Goal: Information Seeking & Learning: Learn about a topic

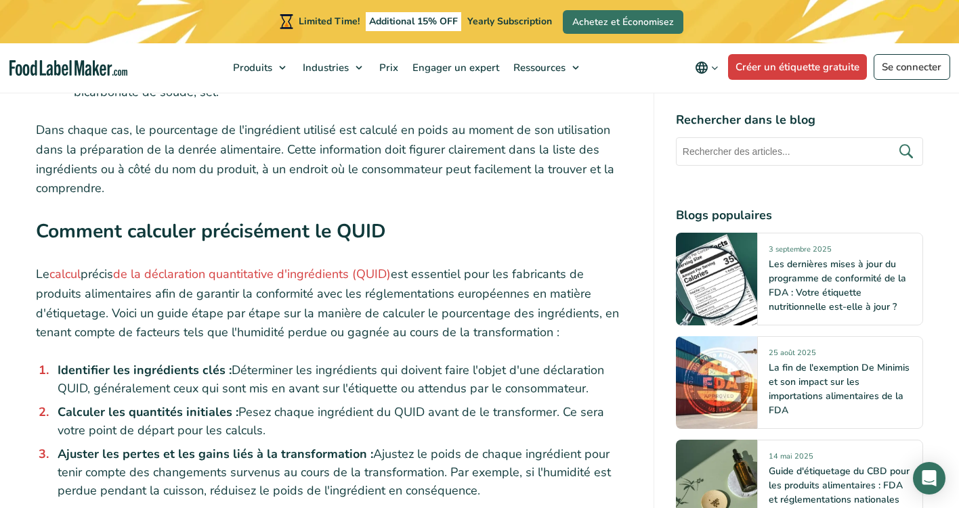
scroll to position [2911, 0]
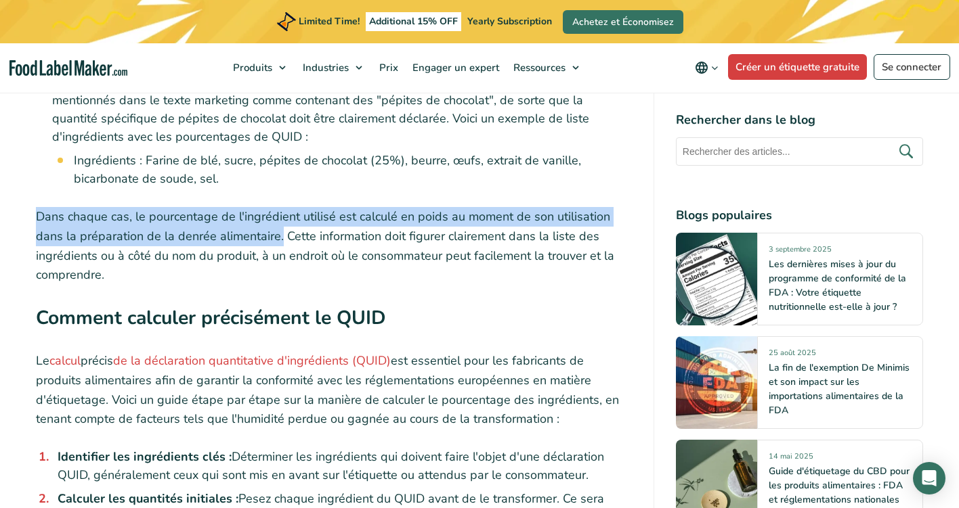
drag, startPoint x: 279, startPoint y: 219, endPoint x: 36, endPoint y: 189, distance: 244.9
click at [36, 189] on div ""QUID" est l'abréviation de Quantitative Ingredient Declaration (déclaration qu…" at bounding box center [334, 198] width 596 height 5100
copy p "Dans chaque cas, le pourcentage de l'ingrédient utilisé est calculé en poids au…"
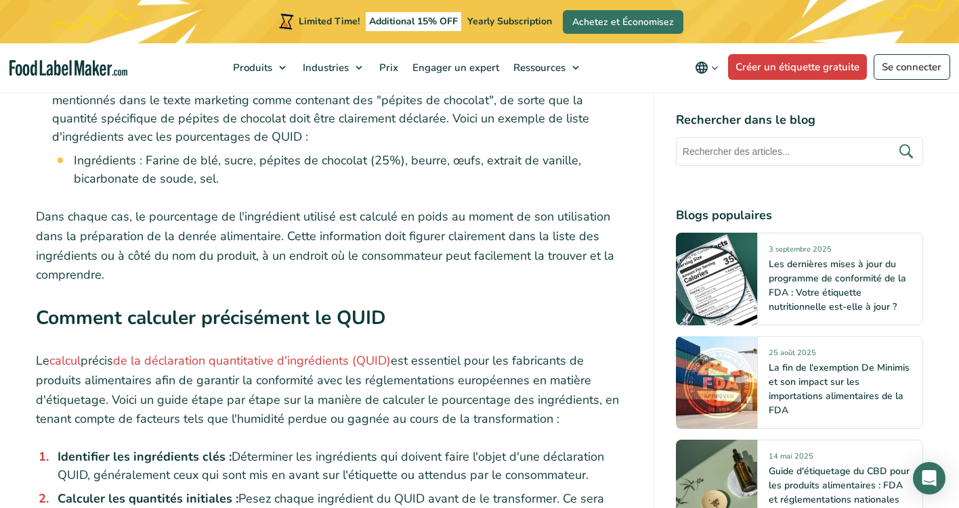
click at [161, 271] on div ""QUID" est l'abréviation de Quantitative Ingredient Declaration (déclaration qu…" at bounding box center [334, 198] width 596 height 5100
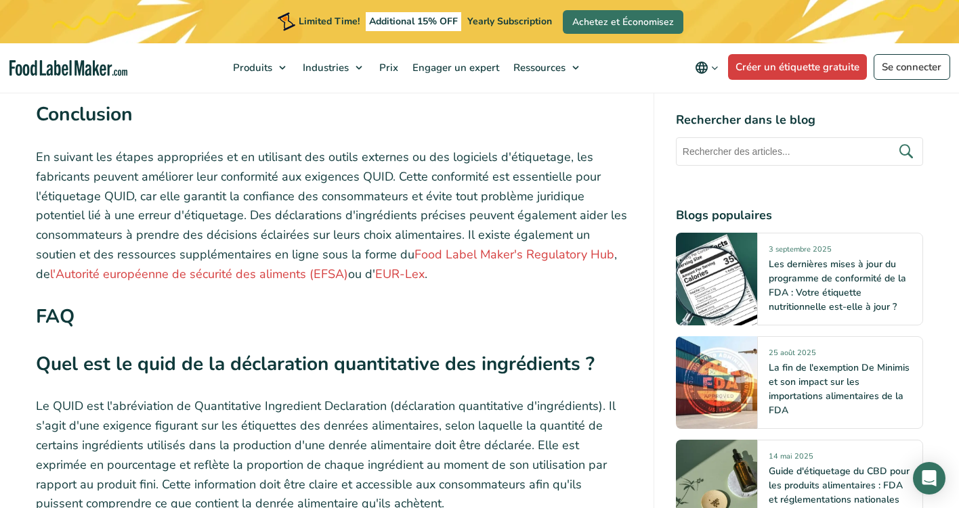
scroll to position [5213, 0]
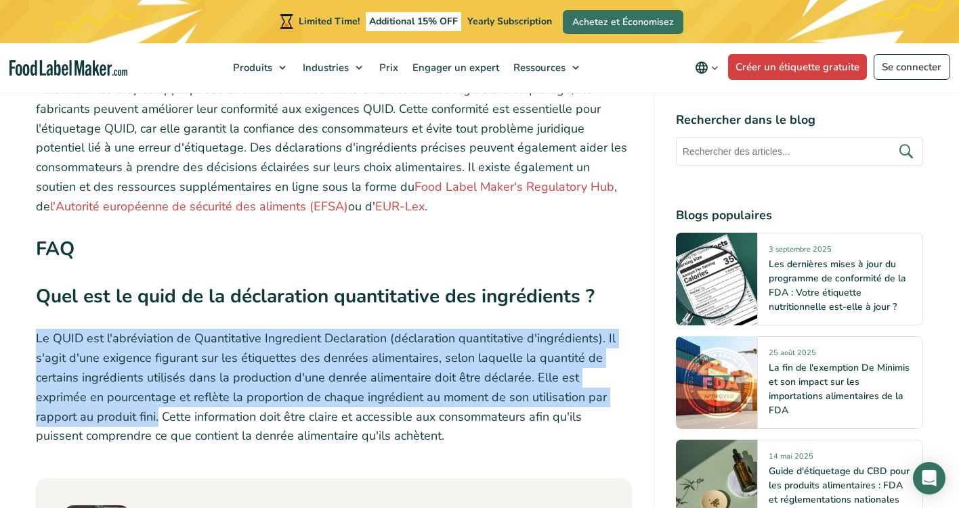
drag, startPoint x: 99, startPoint y: 381, endPoint x: 30, endPoint y: 309, distance: 99.1
click at [79, 329] on p "Le QUID est l'abréviation de Quantitative Ingredient Declaration (déclaration q…" at bounding box center [334, 387] width 596 height 117
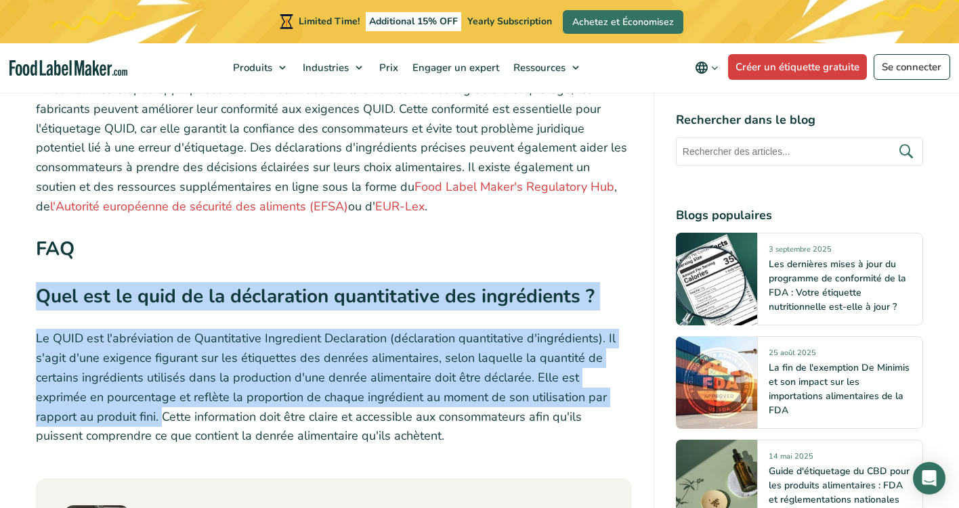
drag, startPoint x: 100, startPoint y: 386, endPoint x: 39, endPoint y: 259, distance: 140.2
copy div "Quel est le quid de la déclaration quantitative des ingrédients ? Le QUID est l…"
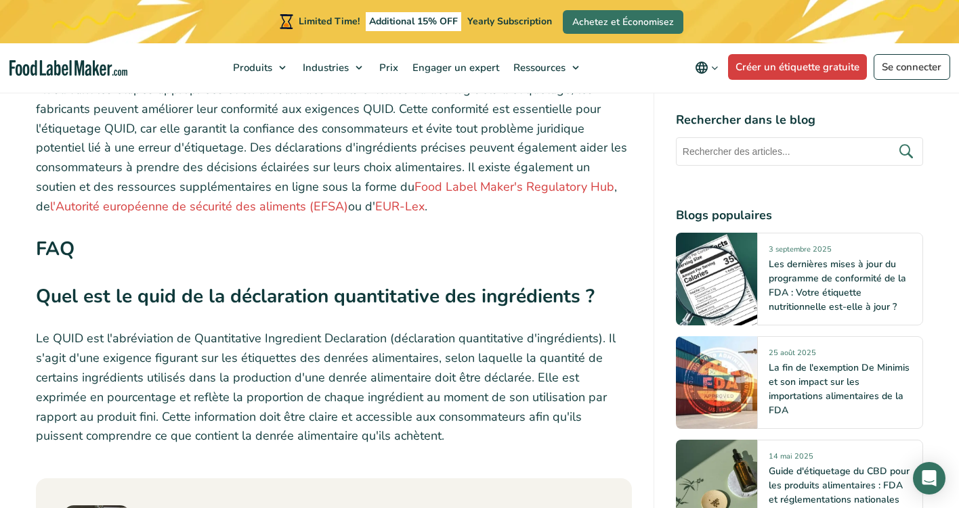
click at [226, 235] on h2 "FAQ" at bounding box center [334, 253] width 596 height 37
